Goal: Task Accomplishment & Management: Manage account settings

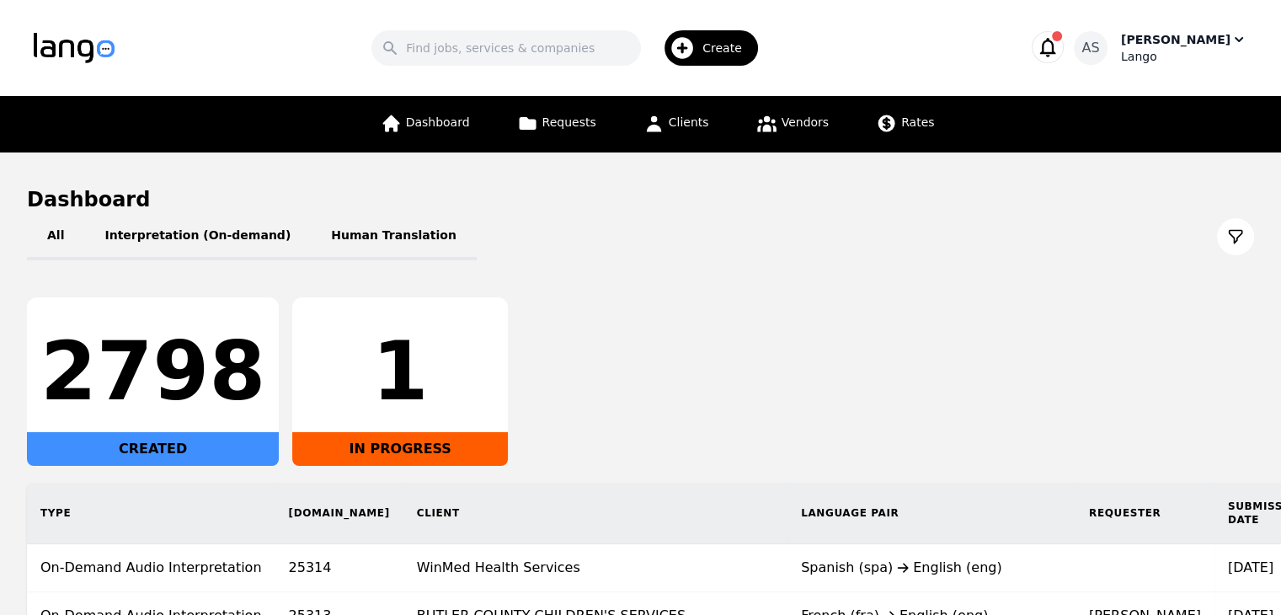
click at [1210, 40] on div "[PERSON_NAME]" at bounding box center [1175, 39] width 109 height 17
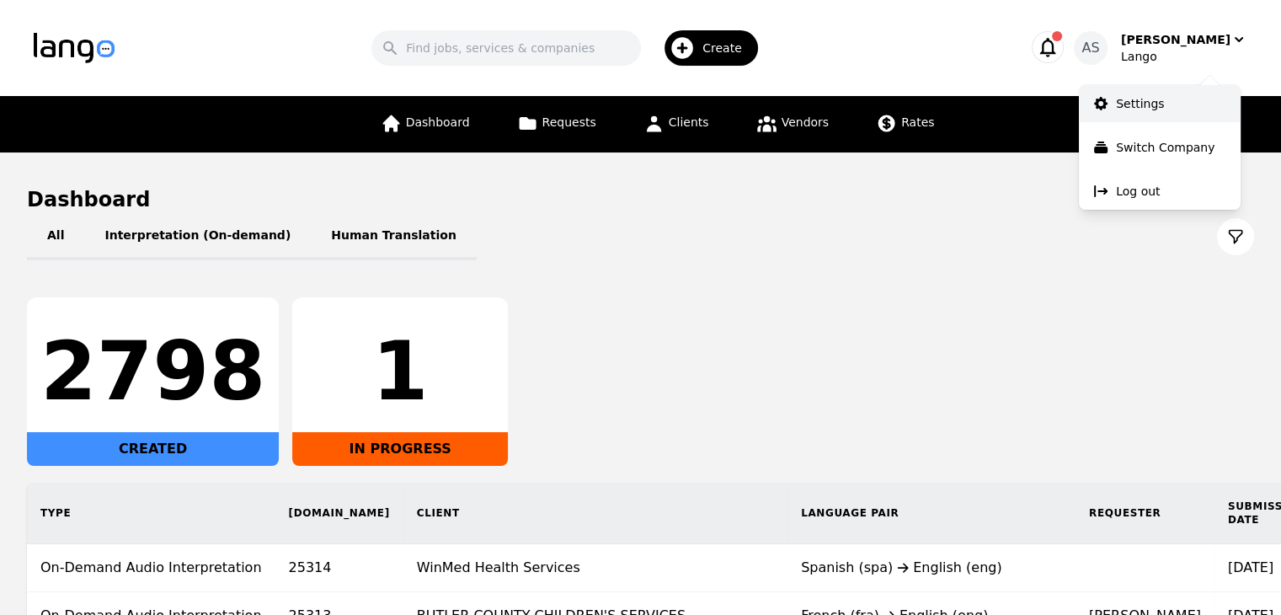
click at [1179, 106] on link "Settings" at bounding box center [1160, 103] width 162 height 37
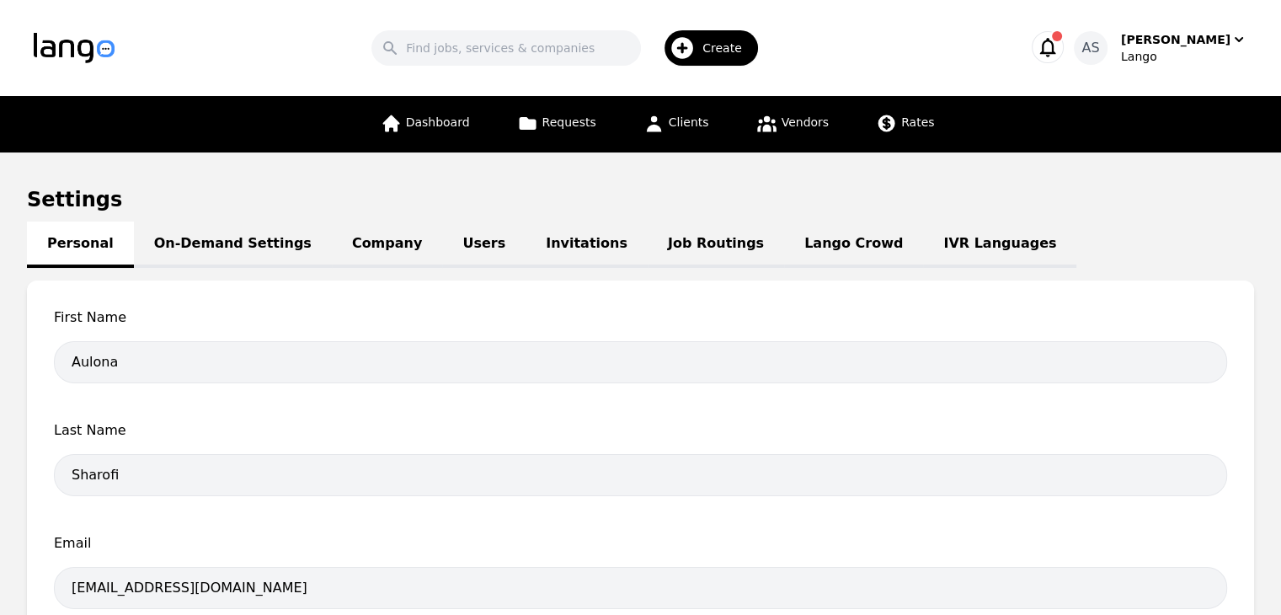
click at [648, 254] on link "Job Routings" at bounding box center [716, 244] width 136 height 46
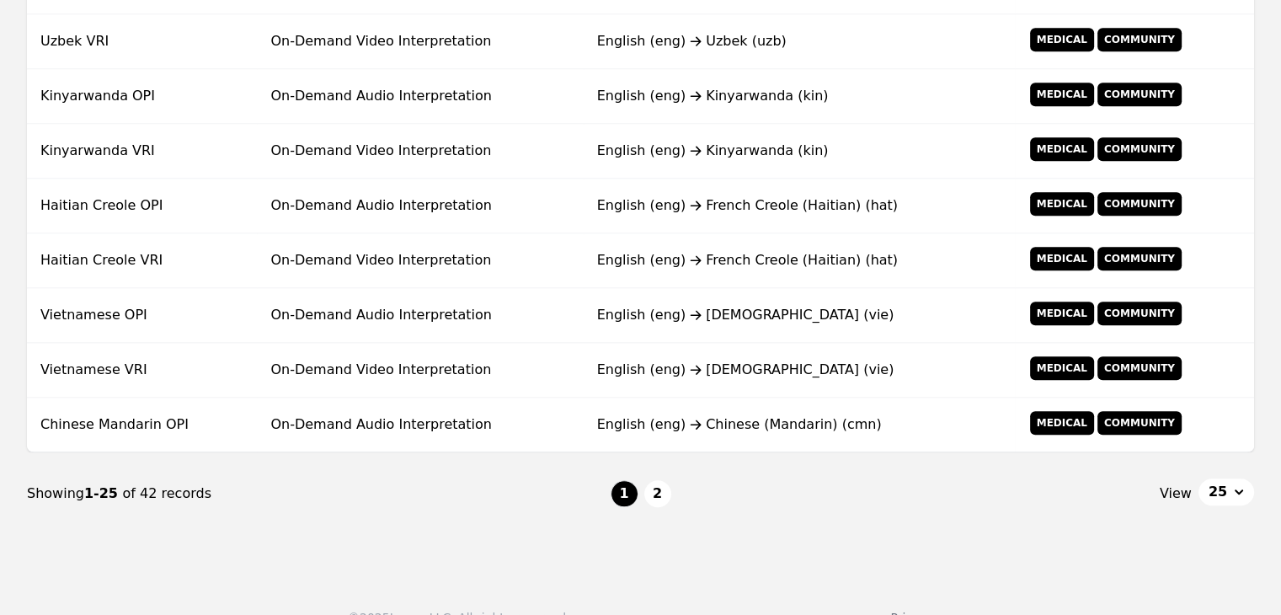
scroll to position [1329, 0]
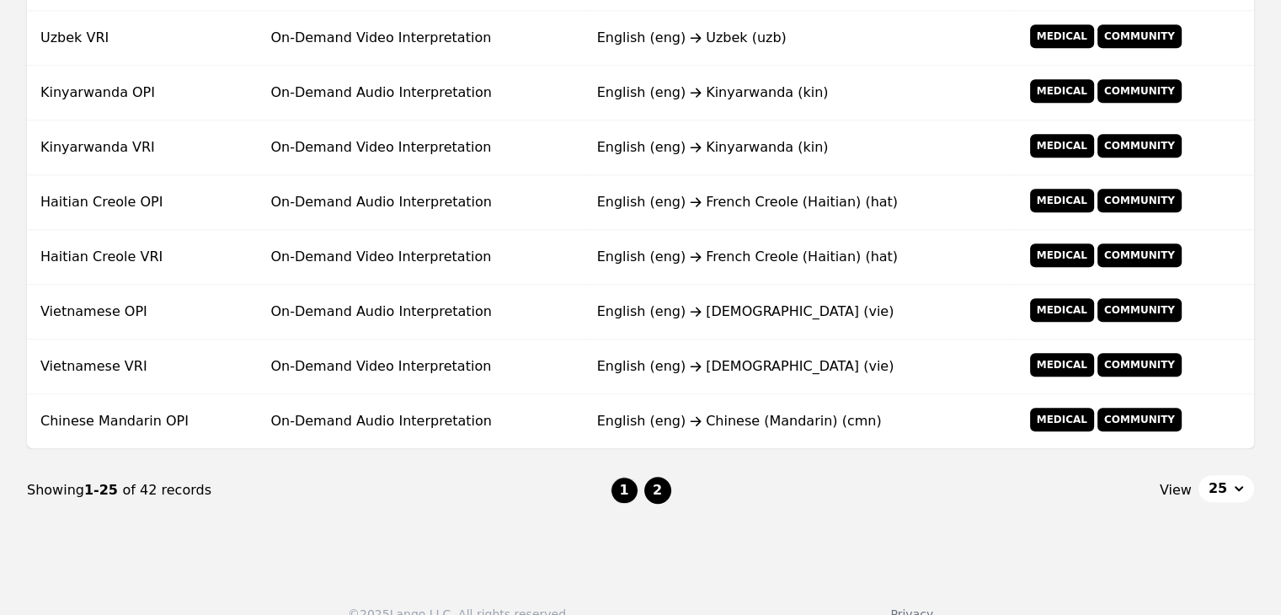
click at [660, 483] on button "2" at bounding box center [657, 490] width 27 height 27
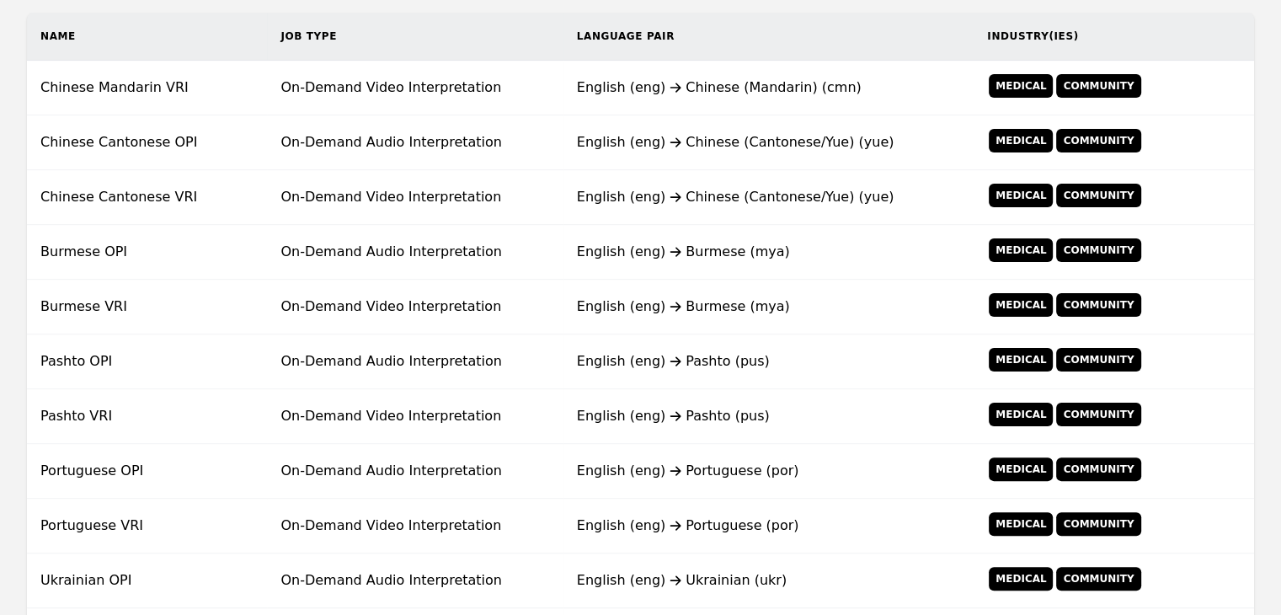
scroll to position [347, 0]
